Goal: Information Seeking & Learning: Learn about a topic

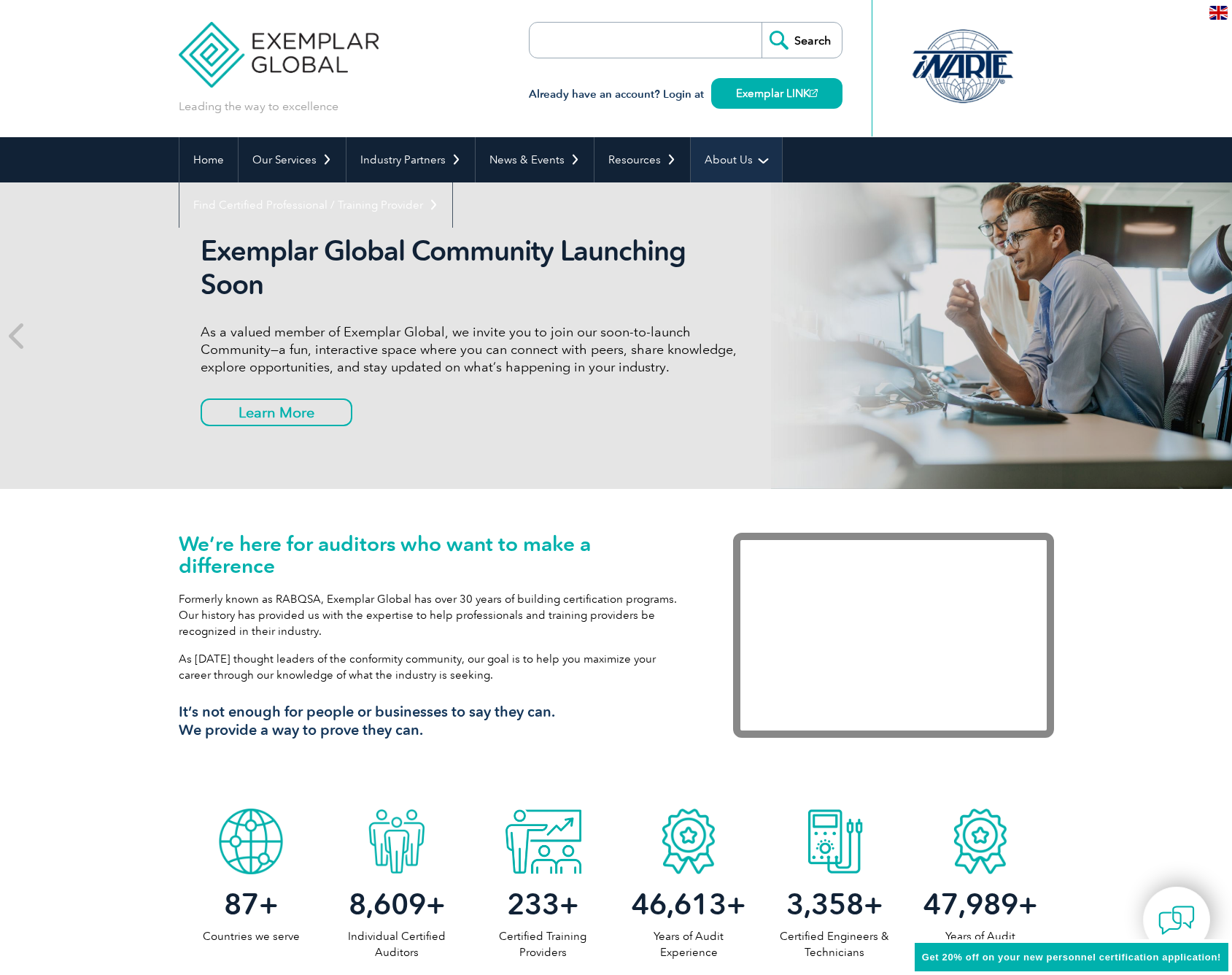
drag, startPoint x: 713, startPoint y: 154, endPoint x: 722, endPoint y: 163, distance: 12.7
click at [713, 154] on link "About Us" at bounding box center [736, 159] width 91 height 45
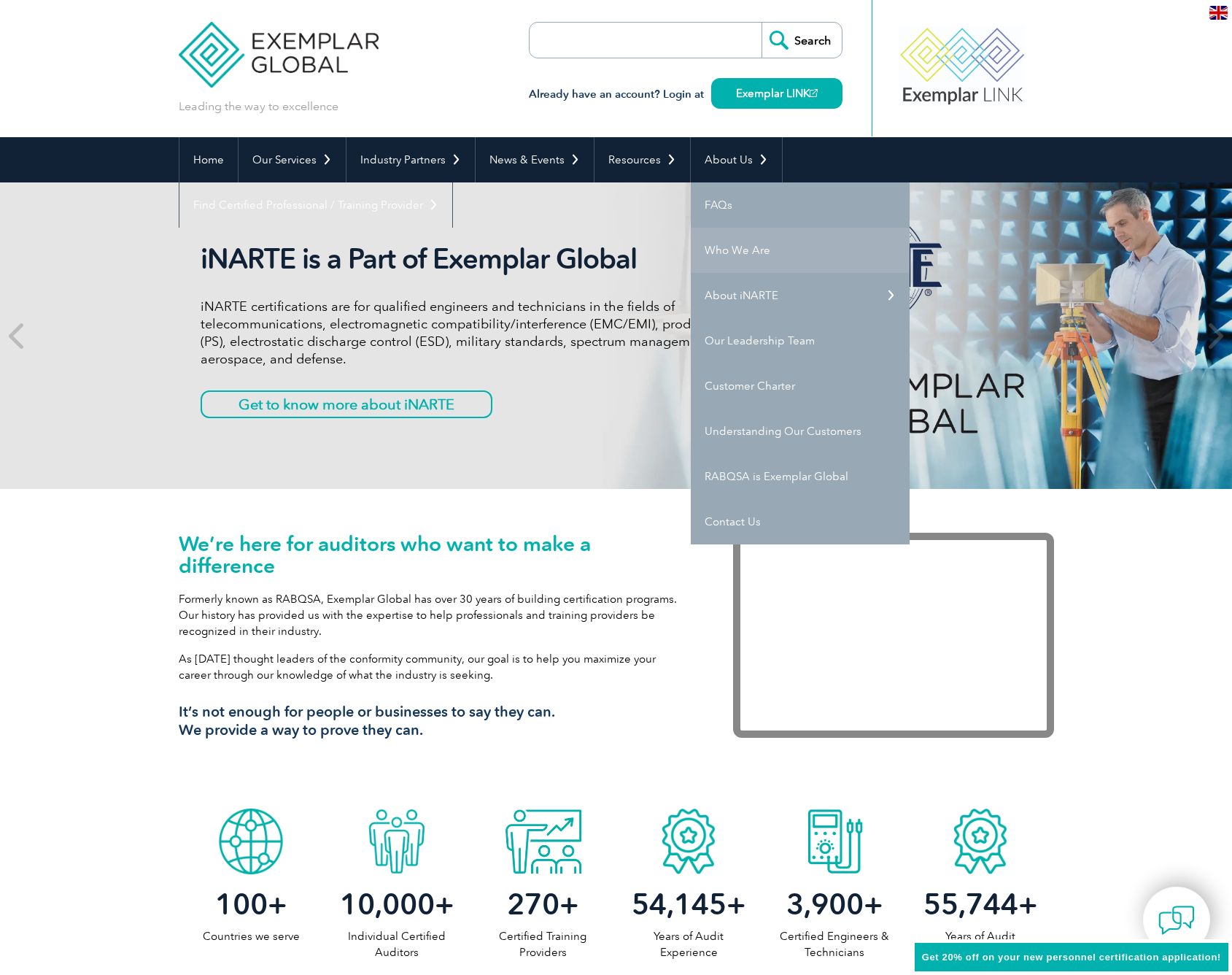
click at [731, 246] on link "Who We Are" at bounding box center [800, 250] width 219 height 45
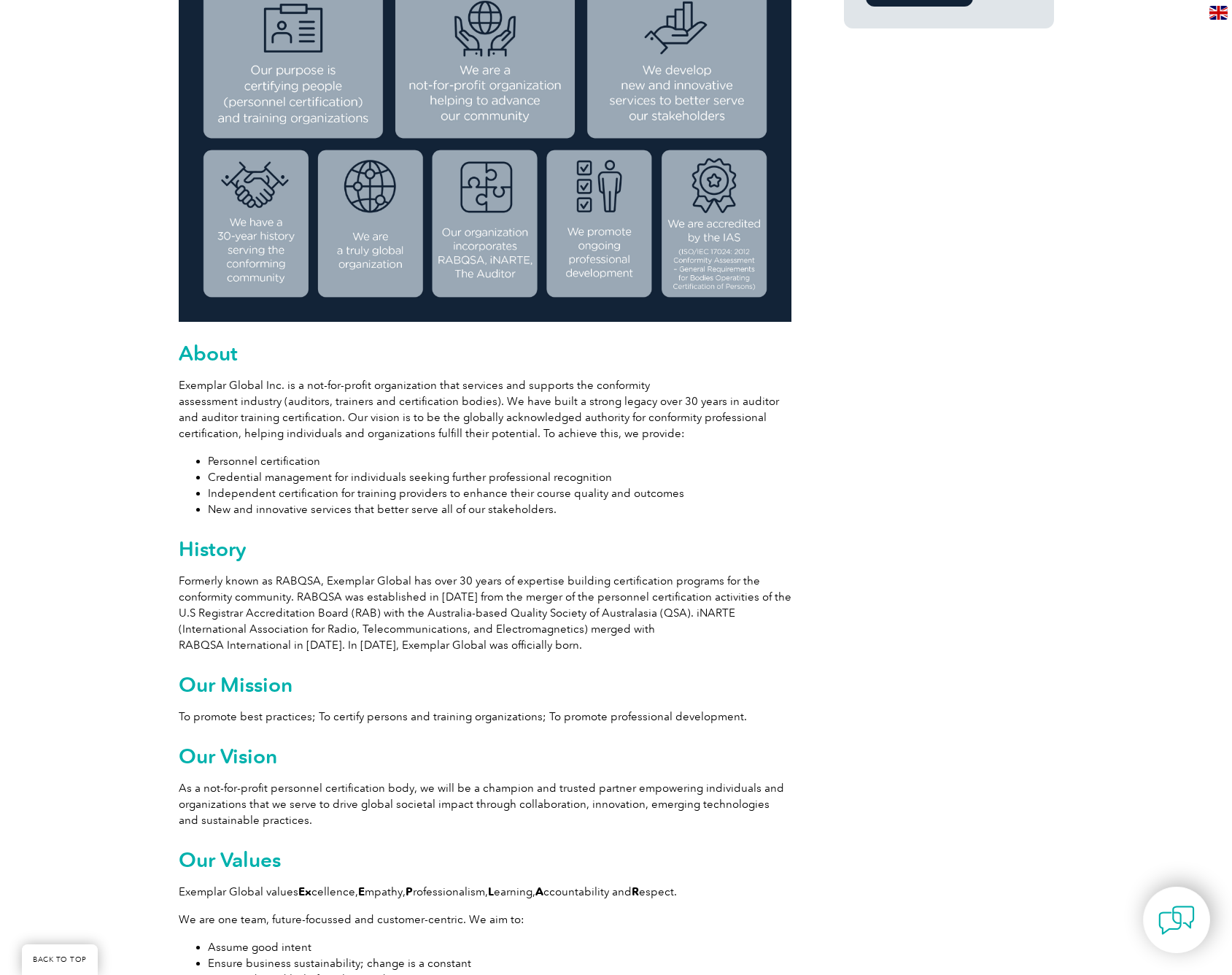
scroll to position [538, 0]
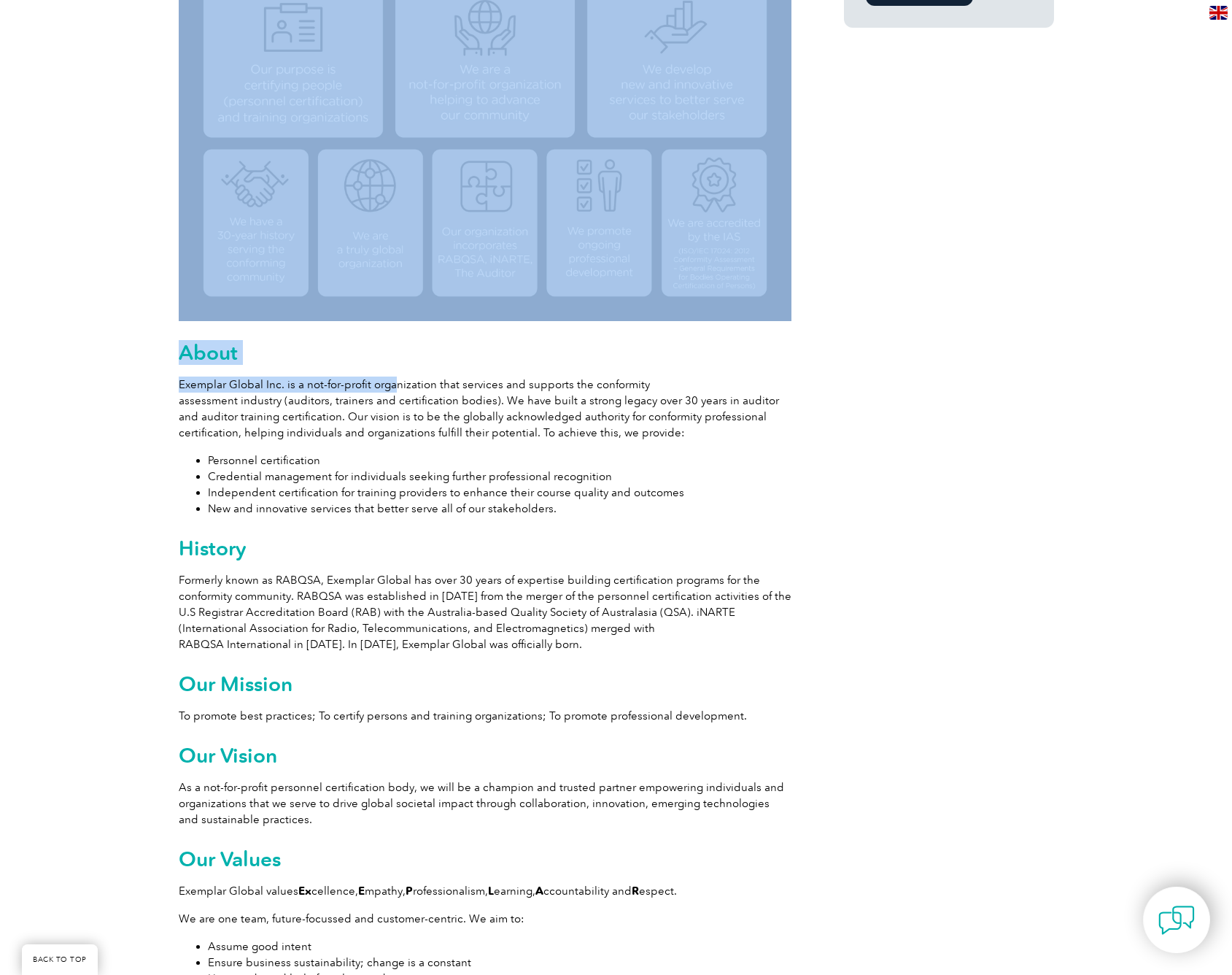
drag, startPoint x: 172, startPoint y: 380, endPoint x: 375, endPoint y: 386, distance: 203.1
click at [390, 383] on div "Exemplar Global is proudly part of the ASQ family. Leading the way to excellenc…" at bounding box center [616, 962] width 1232 height 2355
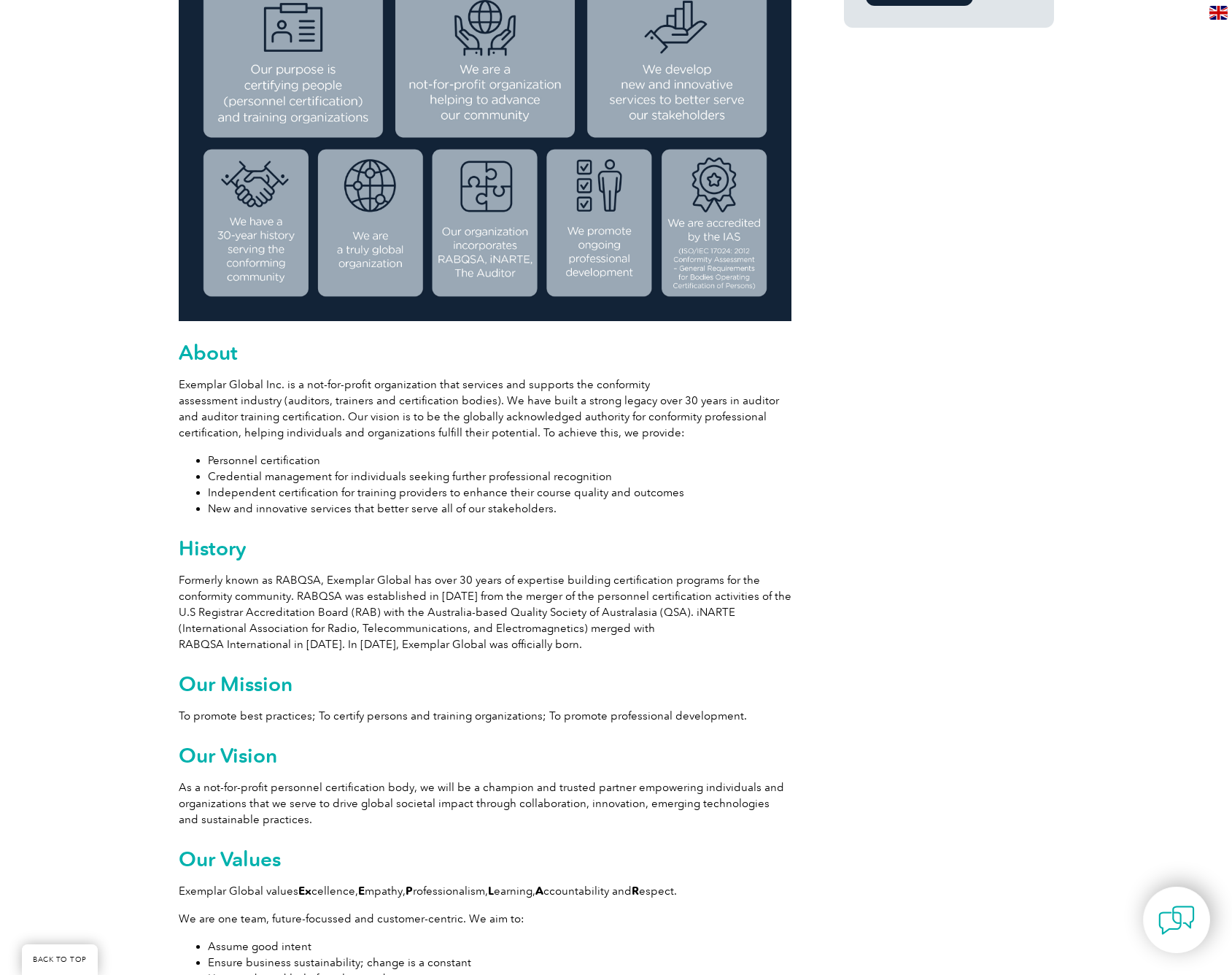
drag, startPoint x: 327, startPoint y: 392, endPoint x: 216, endPoint y: 393, distance: 111.0
click at [326, 392] on p "Exemplar Global Inc. is a not-for-profit organization that services and support…" at bounding box center [485, 408] width 613 height 64
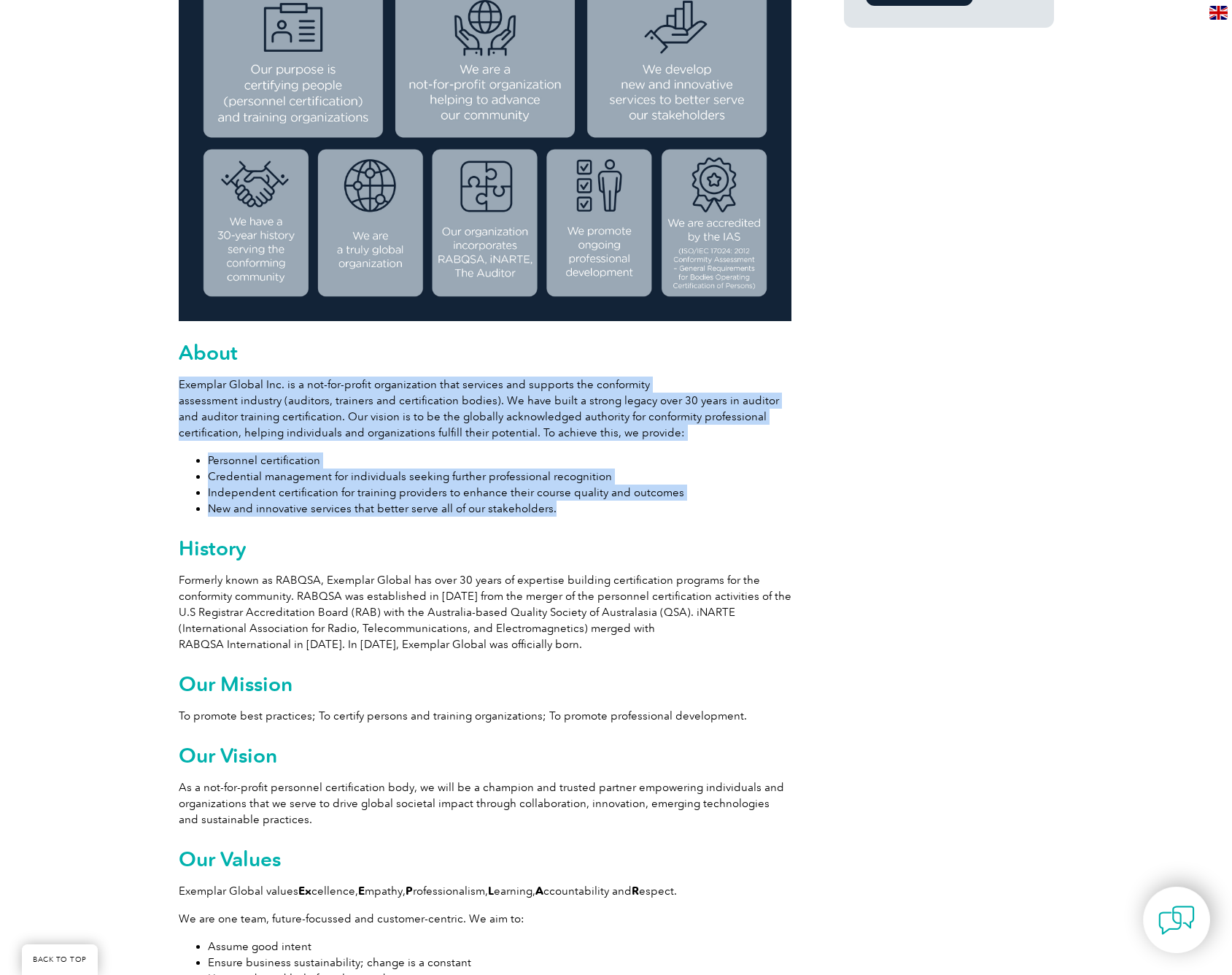
drag, startPoint x: 180, startPoint y: 383, endPoint x: 537, endPoint y: 503, distance: 376.6
click at [550, 505] on div "Exemplar Global is proudly part of the ASQ family. Leading the way to excellenc…" at bounding box center [485, 958] width 613 height 2260
copy div "Exemplar Global Inc. is a not-for-profit organization that services and support…"
